Goal: Task Accomplishment & Management: Manage account settings

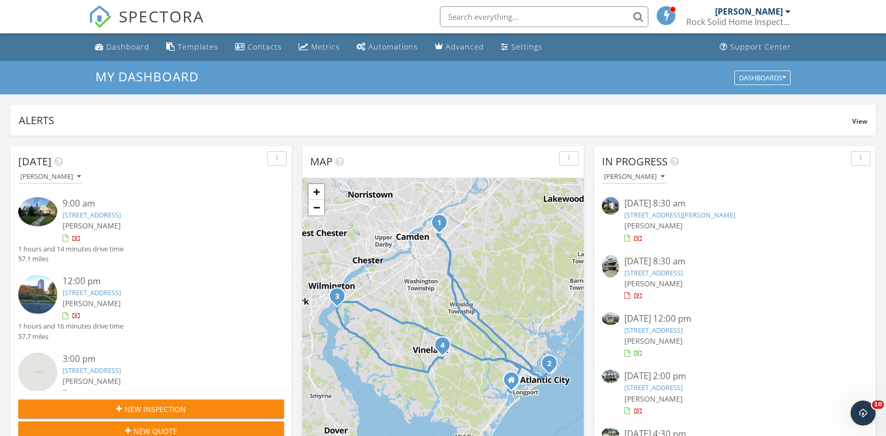
scroll to position [964, 902]
click at [644, 326] on link "[STREET_ADDRESS]" at bounding box center [654, 329] width 58 height 9
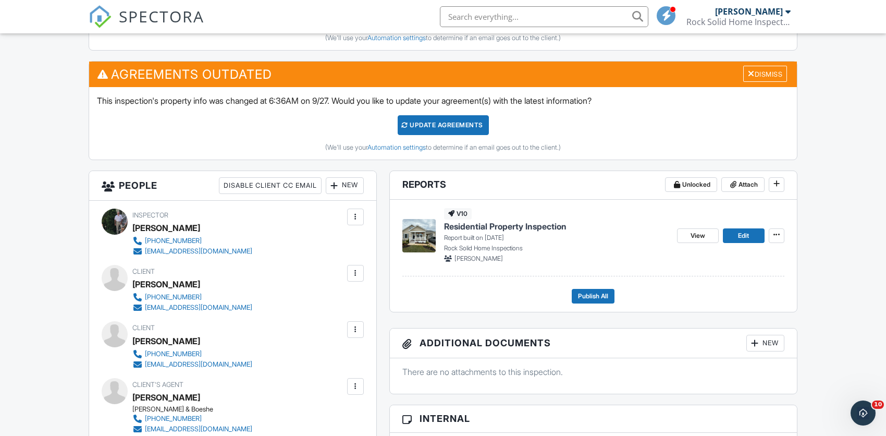
scroll to position [369, 0]
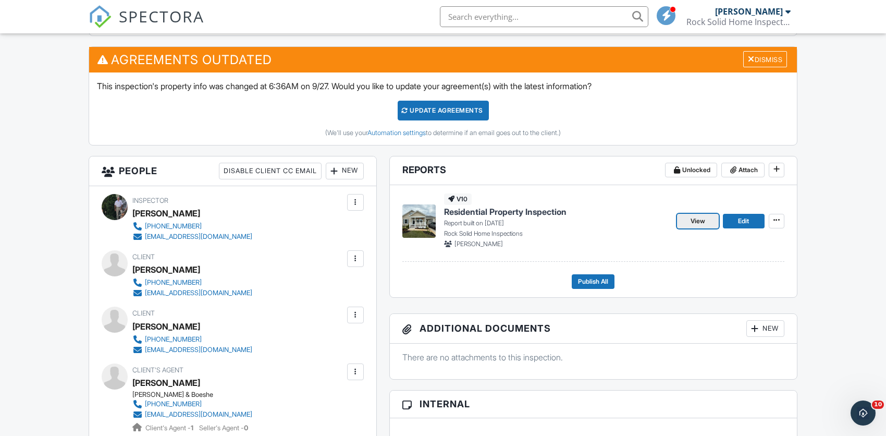
click at [699, 219] on span "View" at bounding box center [698, 221] width 15 height 10
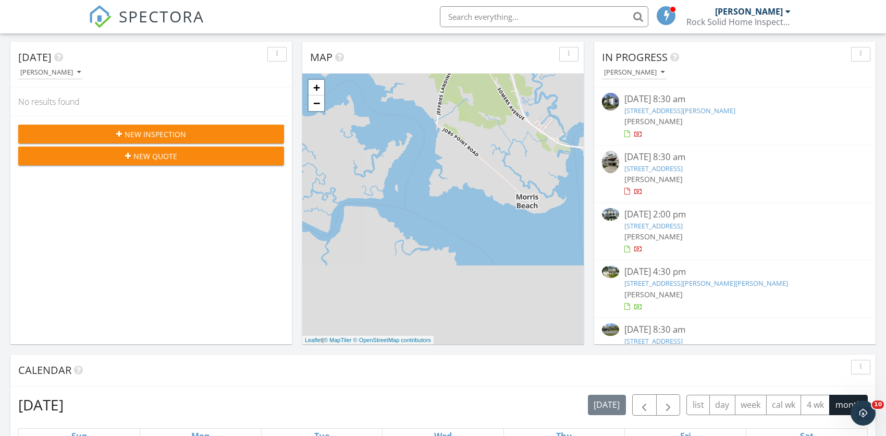
scroll to position [166, 0]
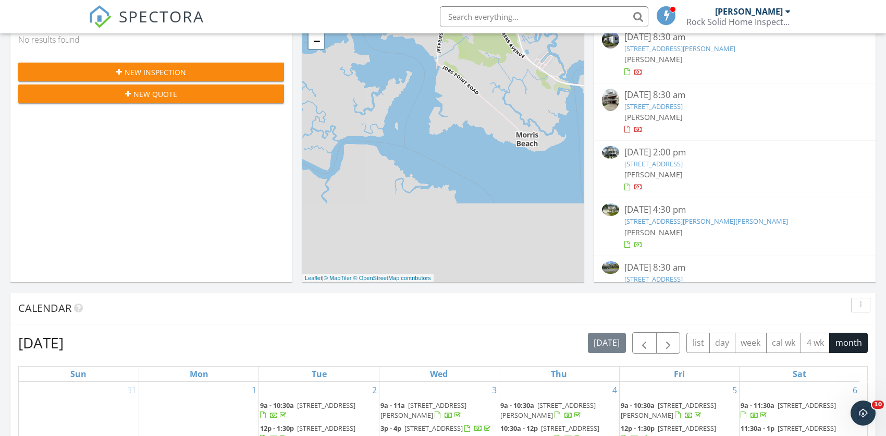
click at [644, 212] on div "[DATE] 4:30 pm" at bounding box center [736, 209] width 222 height 13
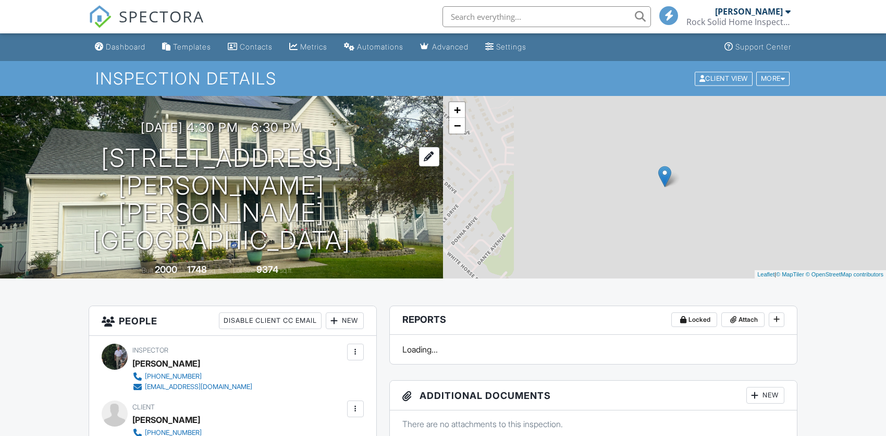
click at [325, 187] on h1 "402 S Zenia Avenue Galloway, NJ 08205" at bounding box center [222, 199] width 410 height 110
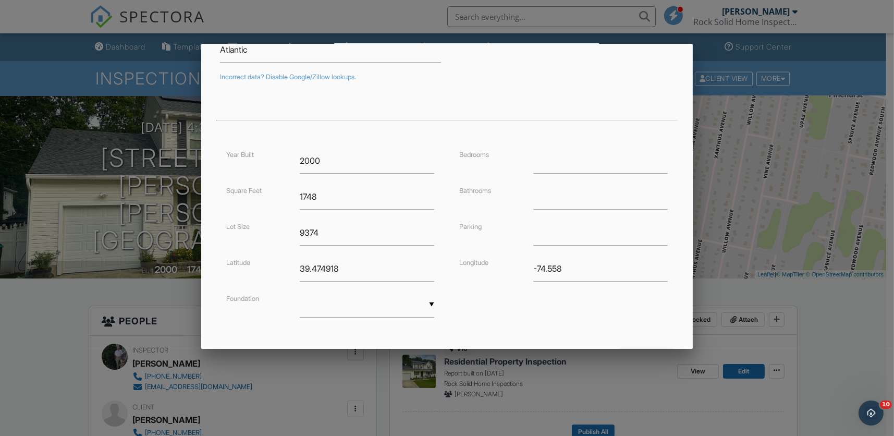
scroll to position [215, 0]
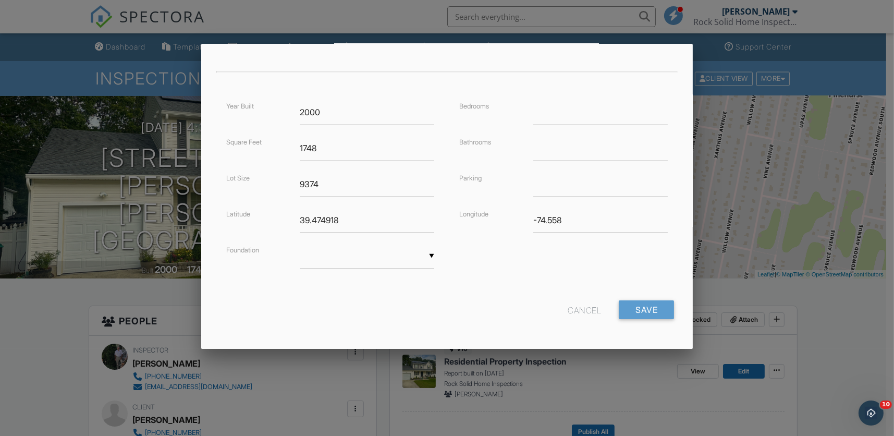
click at [327, 262] on div "▼ Basement Slab Crawlspace Basement Slab Crawlspace" at bounding box center [367, 256] width 135 height 26
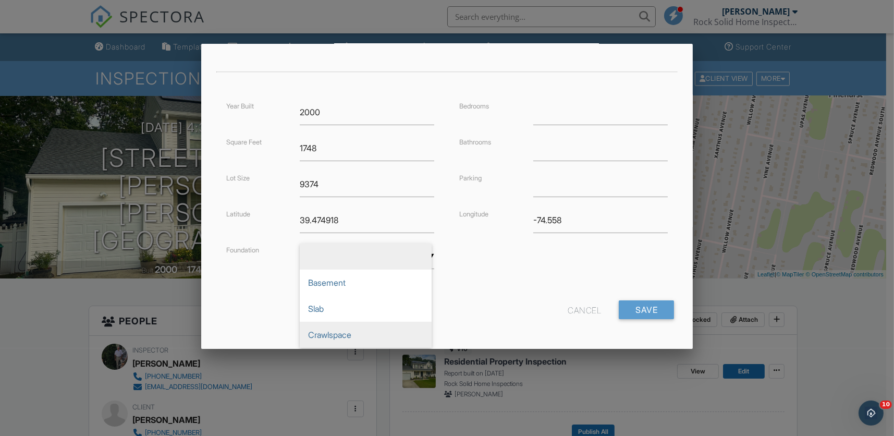
click at [328, 332] on span "Crawlspace" at bounding box center [366, 335] width 132 height 26
type input "Crawlspace"
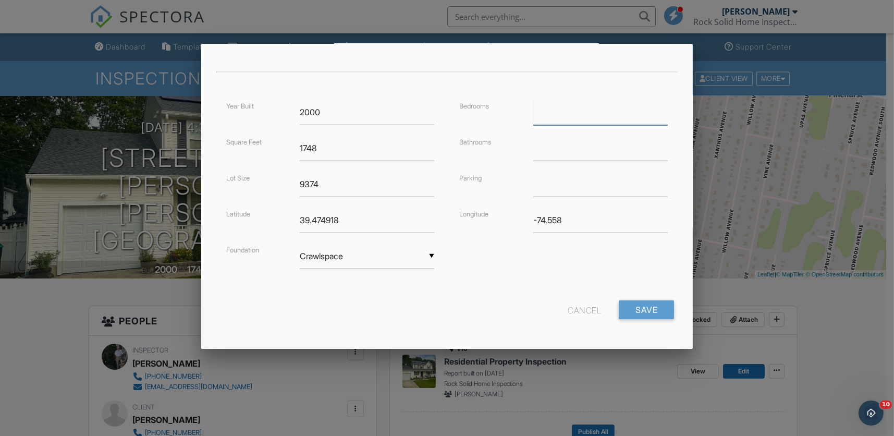
click at [567, 118] on input "number" at bounding box center [600, 113] width 135 height 26
type input "3"
type input "2.5"
click at [630, 307] on input "Save" at bounding box center [646, 309] width 55 height 19
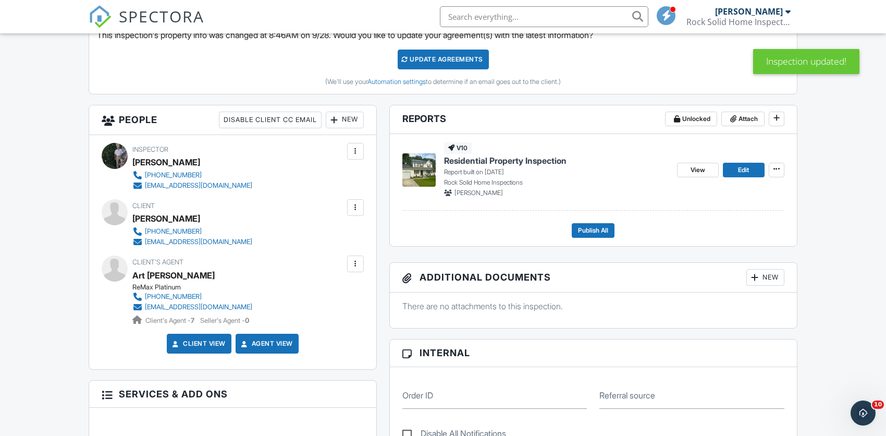
scroll to position [424, 0]
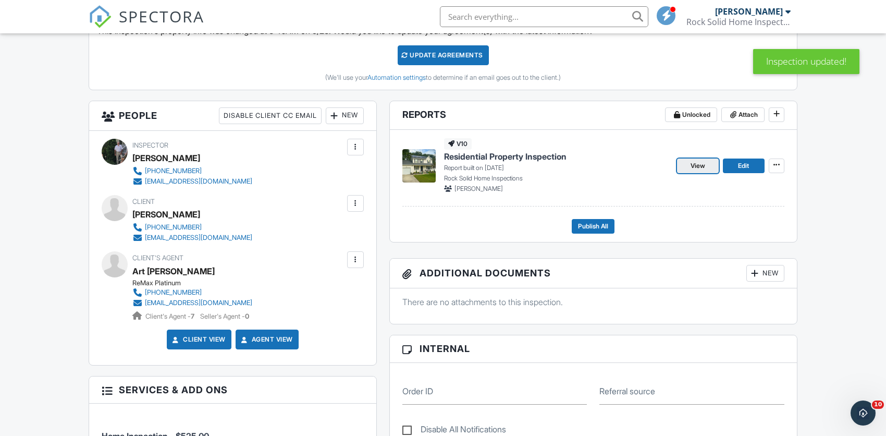
click at [701, 165] on span "View" at bounding box center [698, 166] width 15 height 10
